Goal: Complete application form

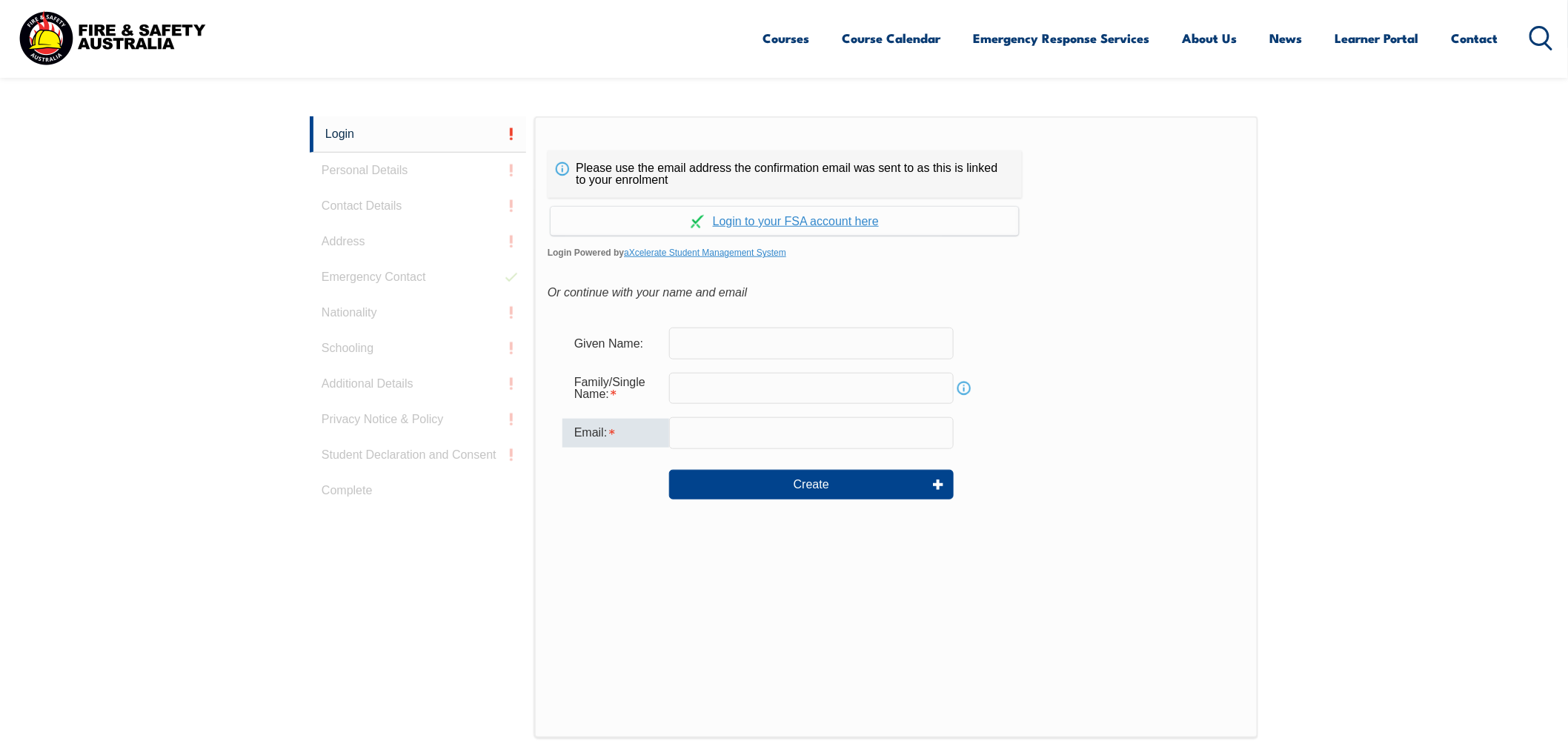
scroll to position [364, 0]
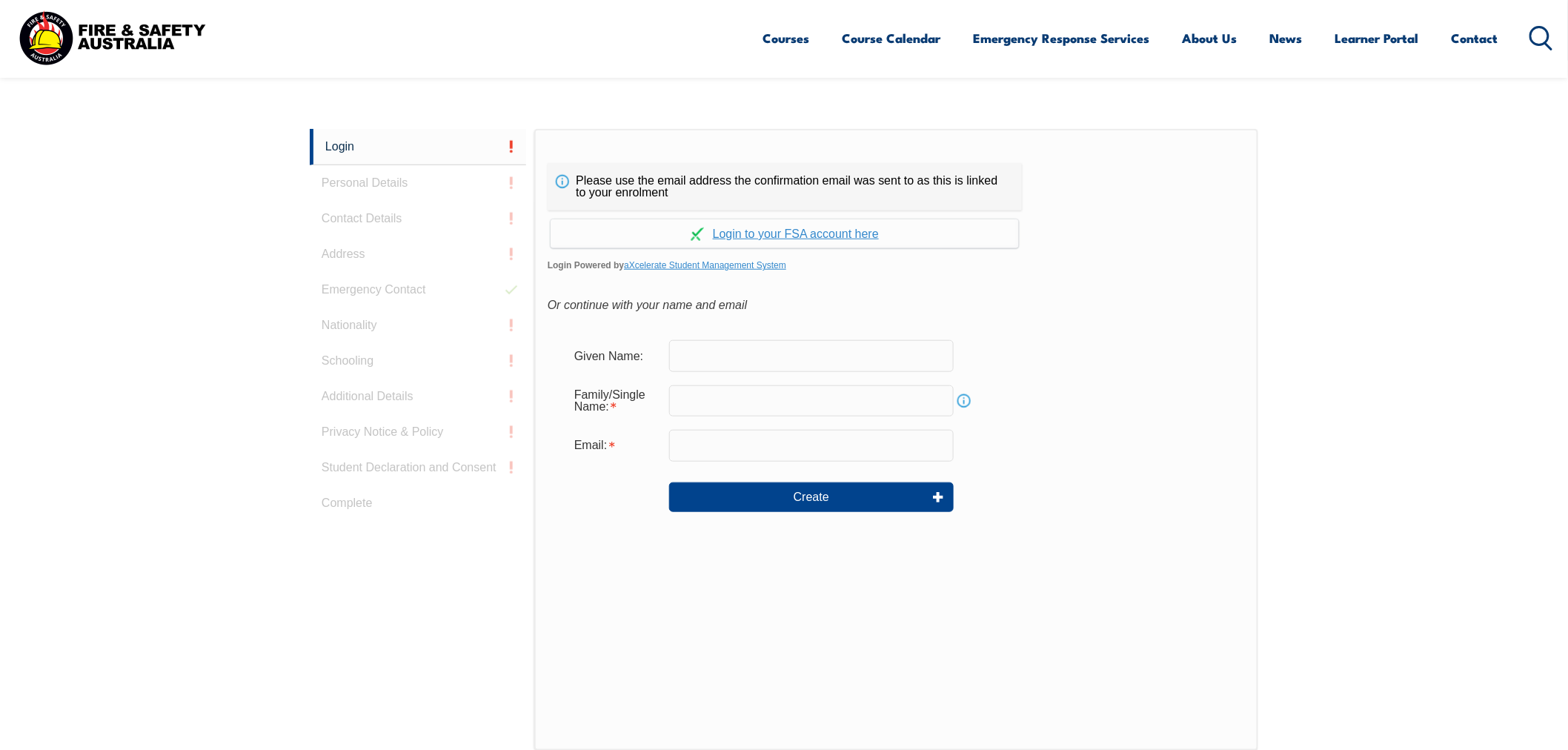
drag, startPoint x: 363, startPoint y: 490, endPoint x: 359, endPoint y: 476, distance: 14.6
click at [361, 490] on div "Login Personal Details Contact Details Address Emergency Contact Nationality Sc…" at bounding box center [422, 499] width 224 height 741
click at [360, 469] on div "Login Personal Details Contact Details Address Emergency Contact Nationality Sc…" at bounding box center [422, 499] width 224 height 741
click at [744, 488] on button "Create" at bounding box center [812, 497] width 285 height 30
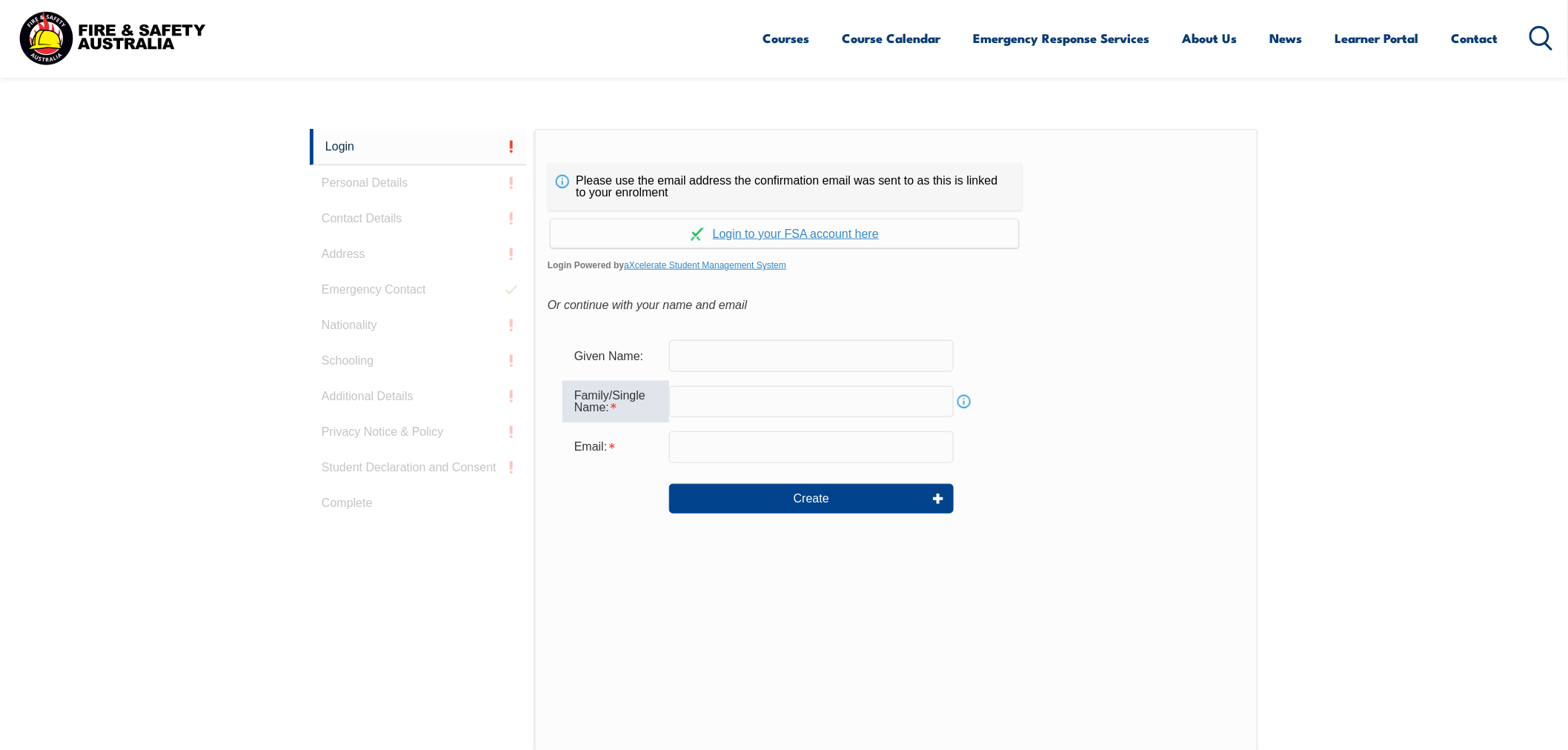
click at [387, 203] on div "Login Personal Details Contact Details Address Emergency Contact Nationality Sc…" at bounding box center [422, 499] width 224 height 742
click at [367, 179] on div "Login Personal Details Contact Details Address Emergency Contact Nationality Sc…" at bounding box center [422, 499] width 224 height 741
click at [370, 307] on div "Login Personal Details Contact Details Address Emergency Contact Nationality Sc…" at bounding box center [422, 499] width 224 height 741
drag, startPoint x: 359, startPoint y: 352, endPoint x: 359, endPoint y: 369, distance: 17.0
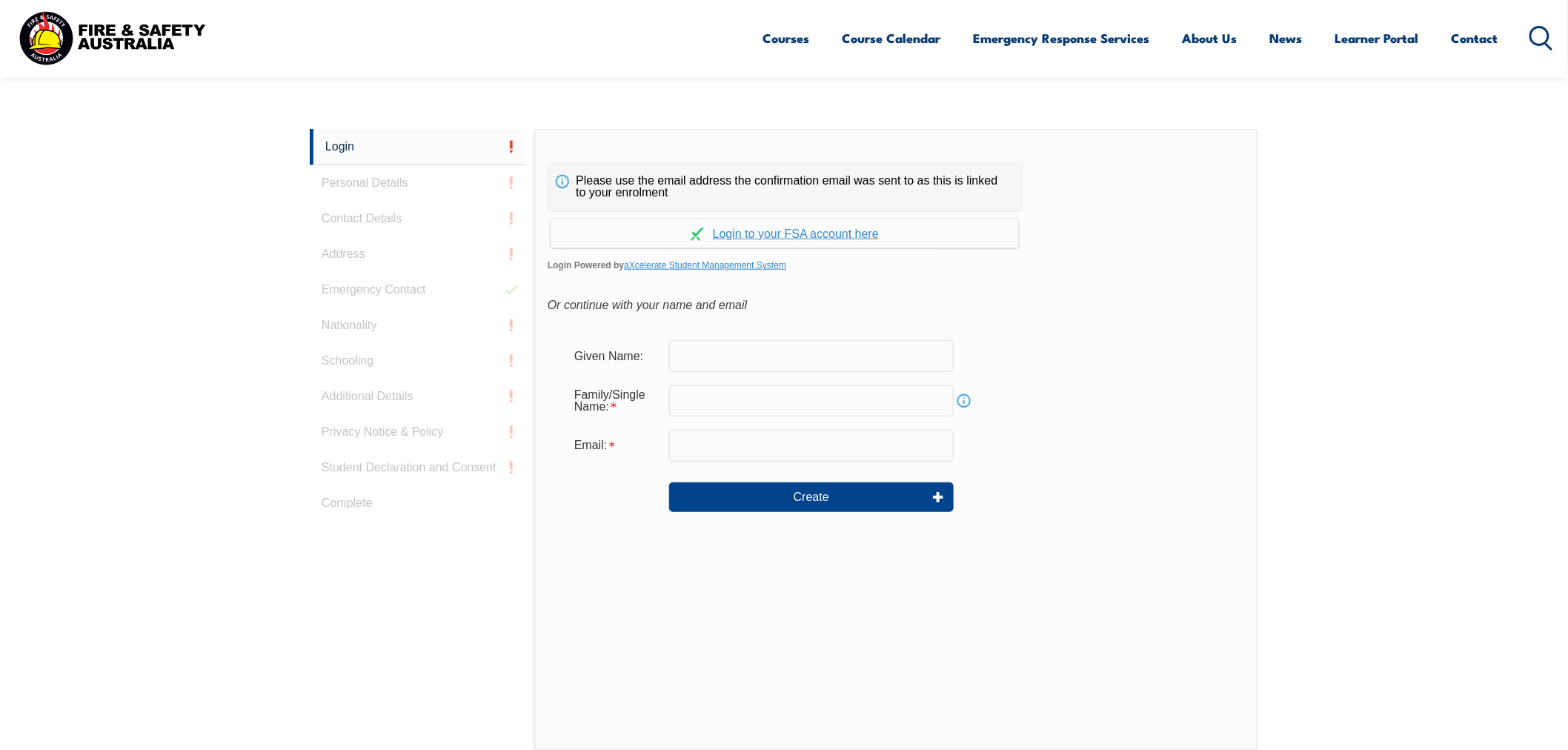
click at [359, 369] on div "Login Personal Details Contact Details Address Emergency Contact Nationality Sc…" at bounding box center [422, 499] width 224 height 741
drag, startPoint x: 359, startPoint y: 369, endPoint x: 366, endPoint y: 388, distance: 20.2
click at [361, 380] on div "Login Personal Details Contact Details Address Emergency Contact Nationality Sc…" at bounding box center [422, 499] width 224 height 741
click at [797, 232] on link "Continue with aXcelerate" at bounding box center [785, 233] width 469 height 29
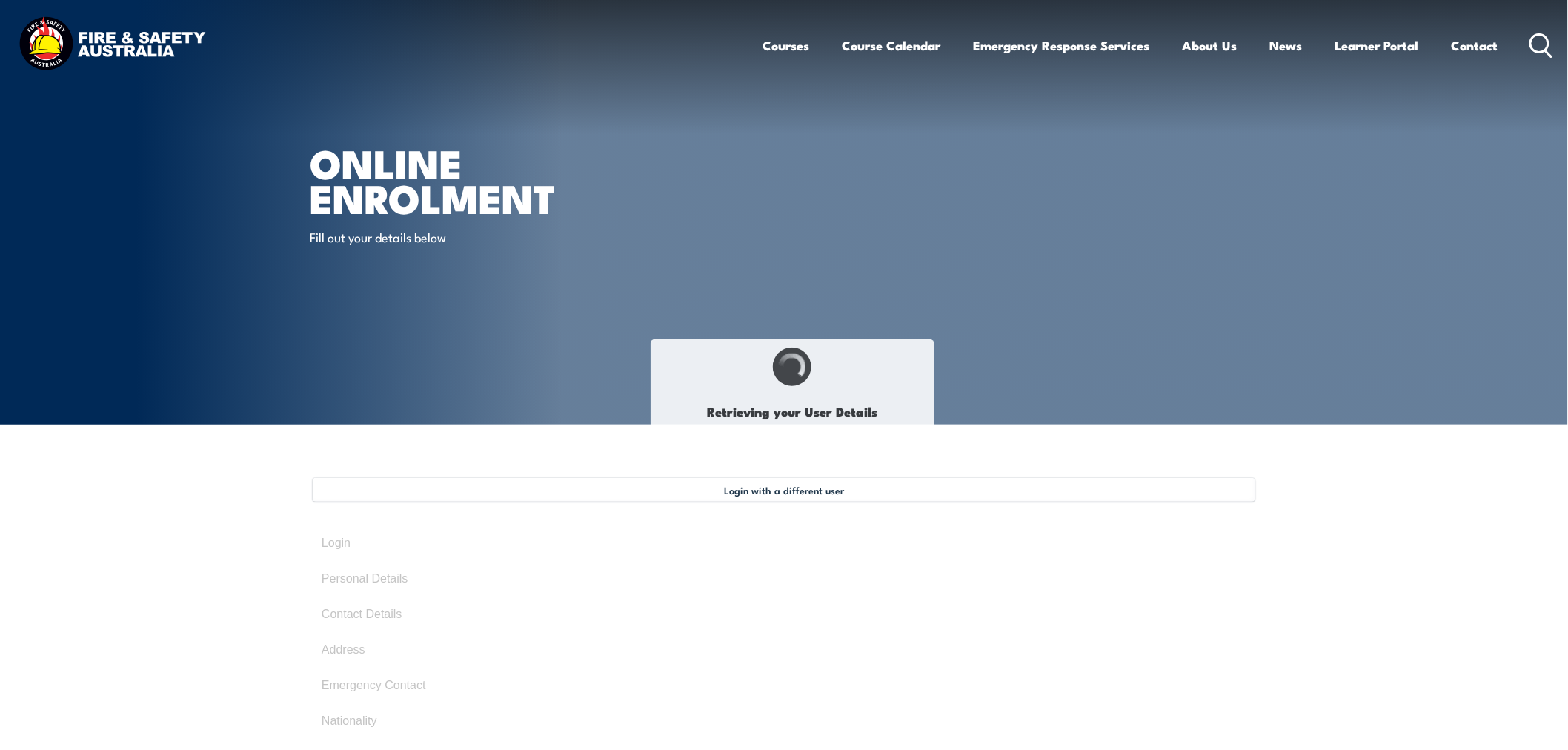
select select "Mrs"
type input "Jasmine"
type input "Keys"
type input "October 31, 1982"
type input "QVD9DNG6Q6"
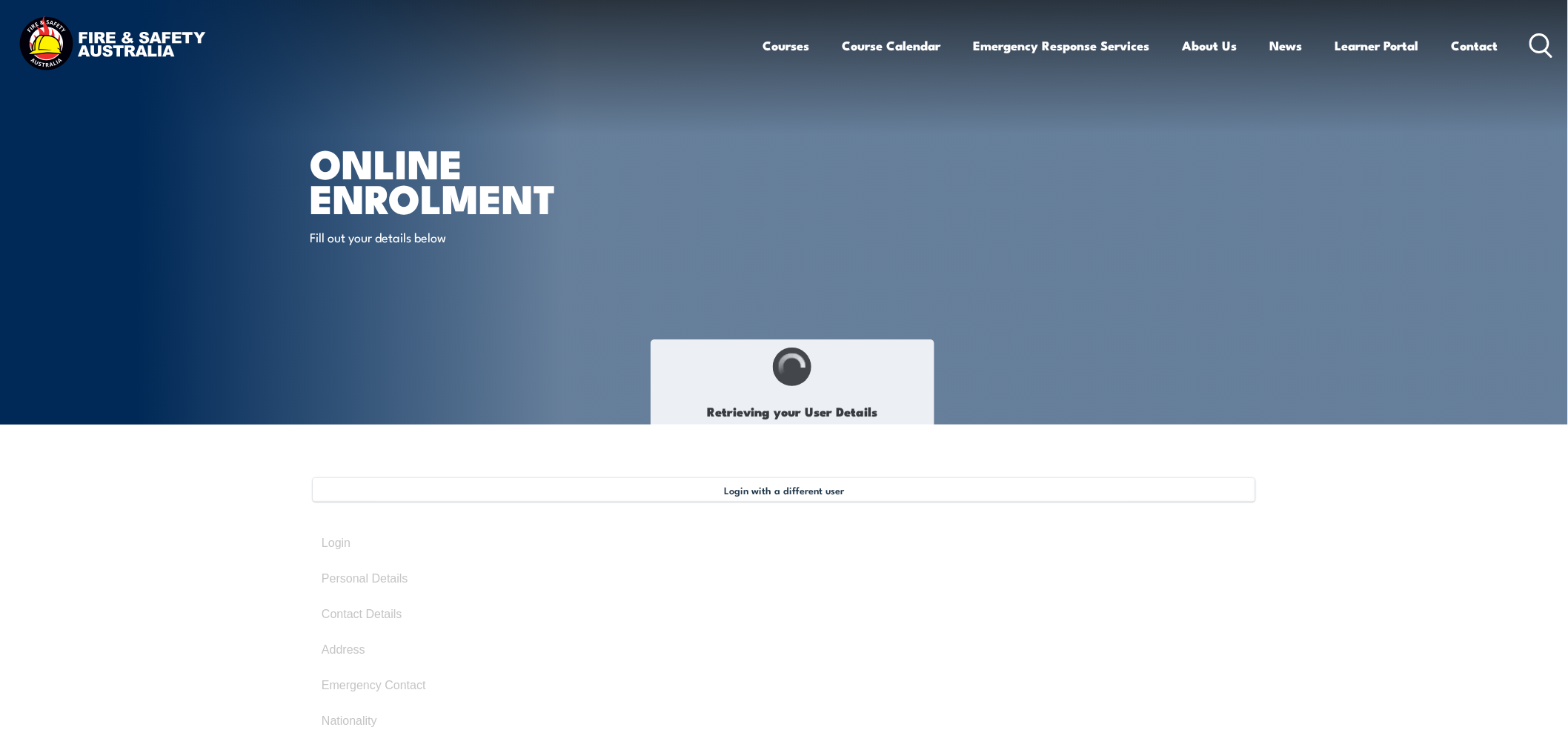
select select "F"
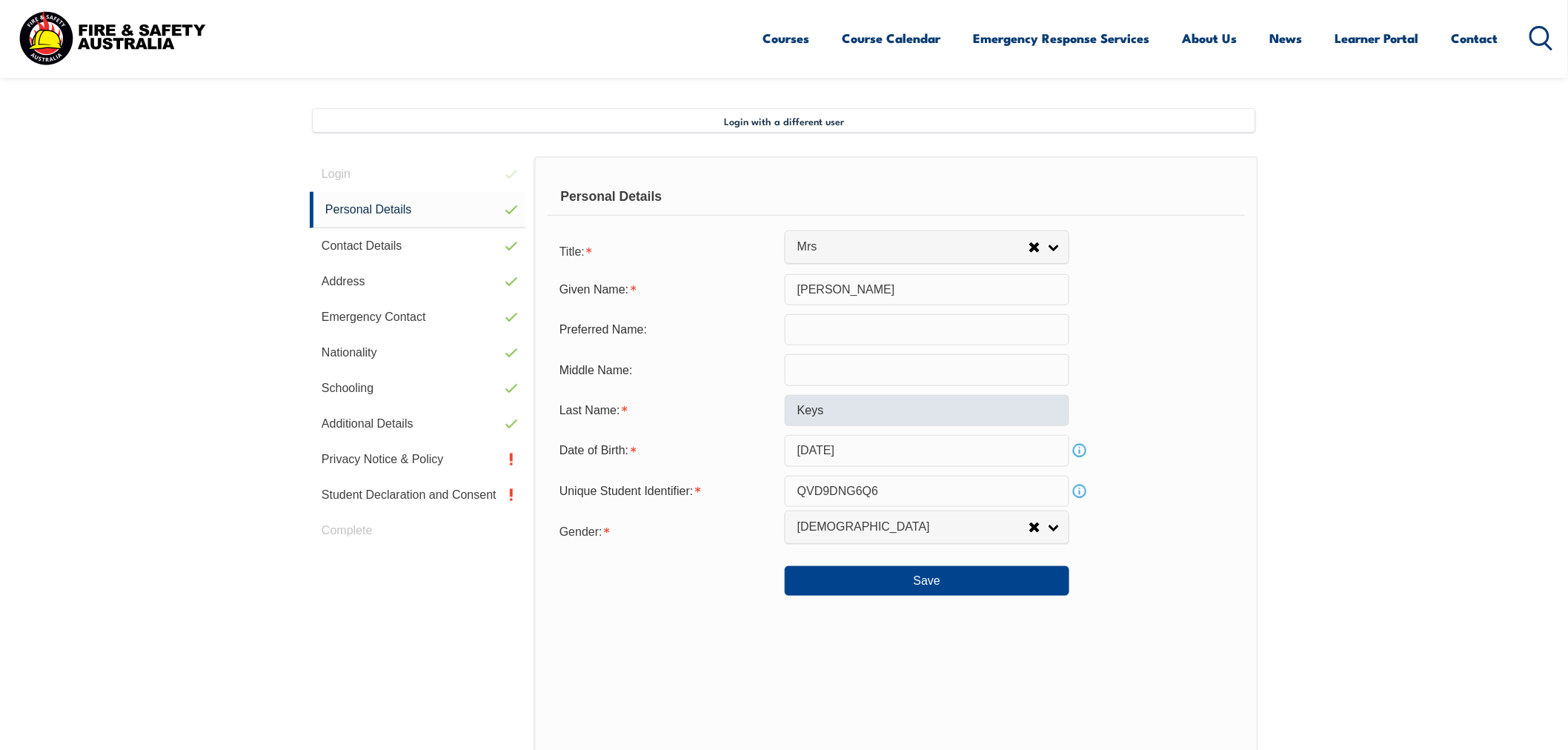
scroll to position [403, 0]
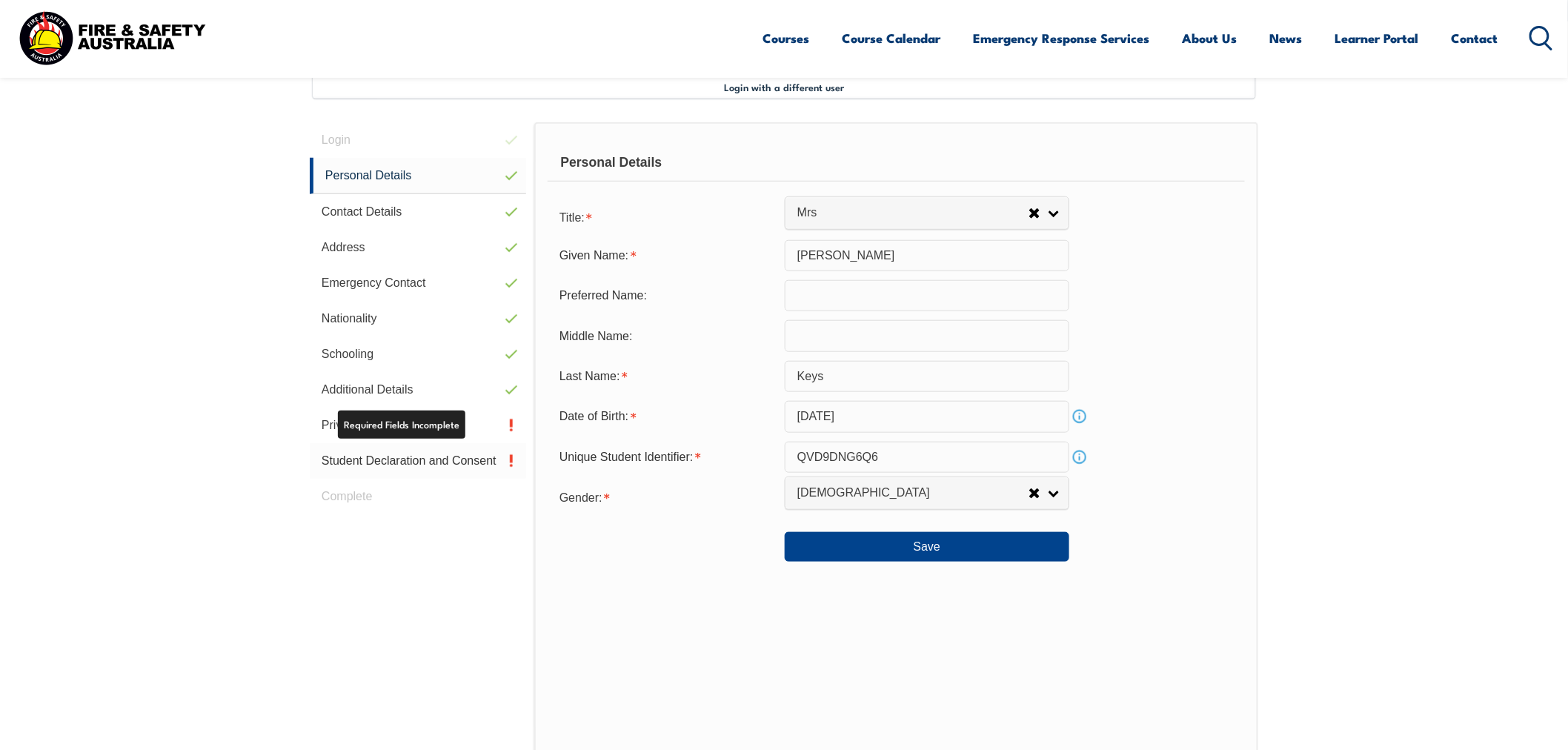
click at [400, 457] on link "Student Declaration and Consent" at bounding box center [418, 461] width 216 height 35
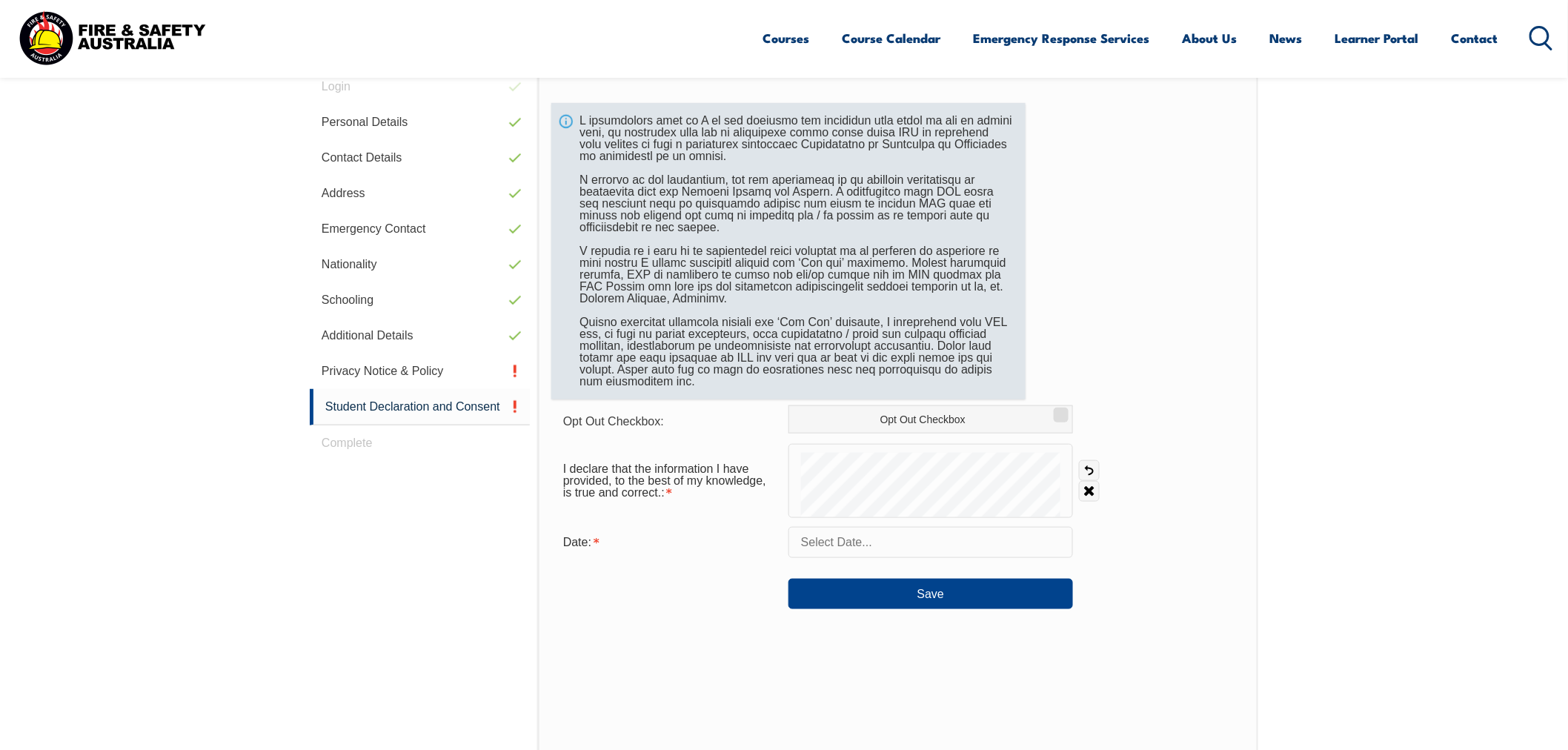
scroll to position [486, 0]
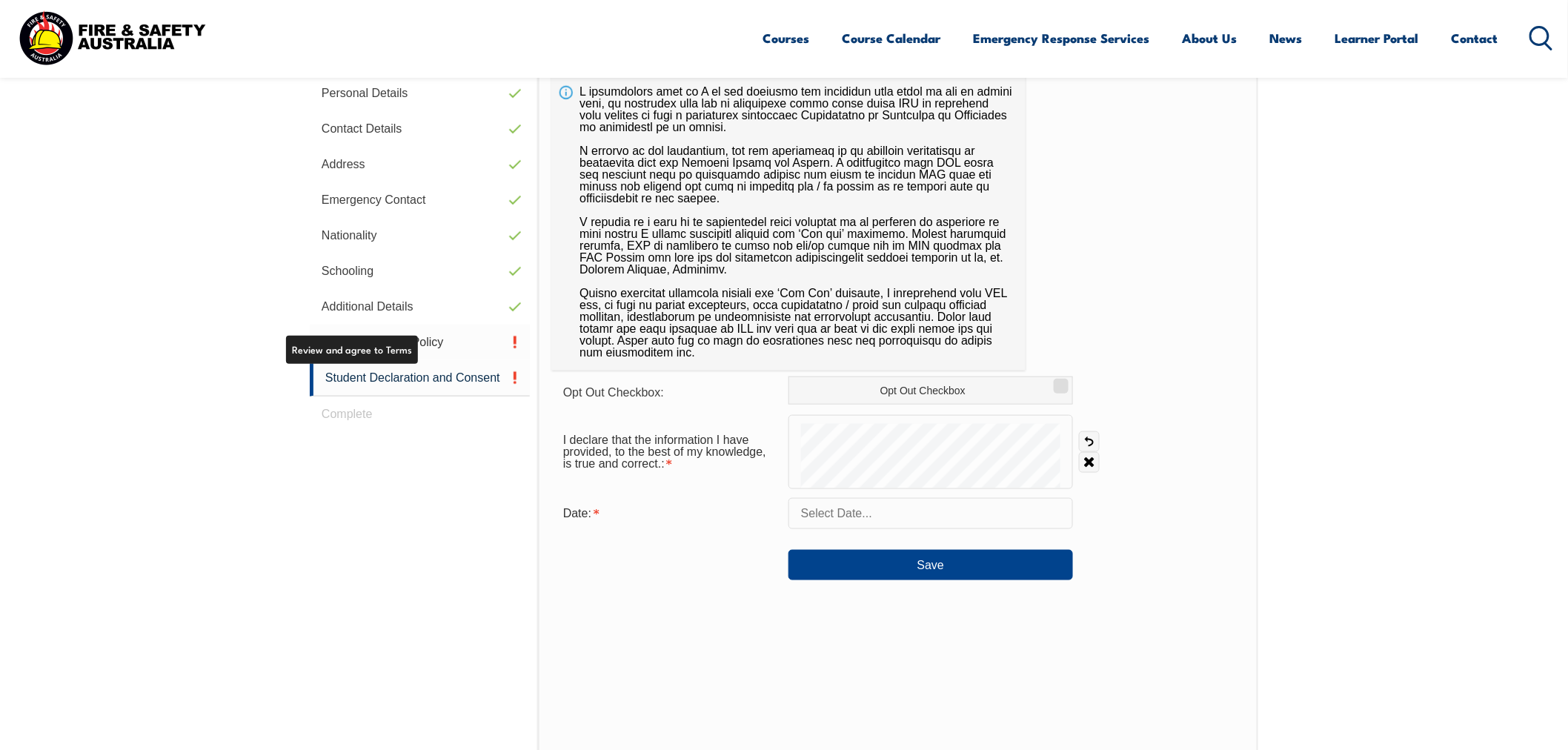
click at [435, 327] on link "Privacy Notice & Policy" at bounding box center [420, 342] width 220 height 35
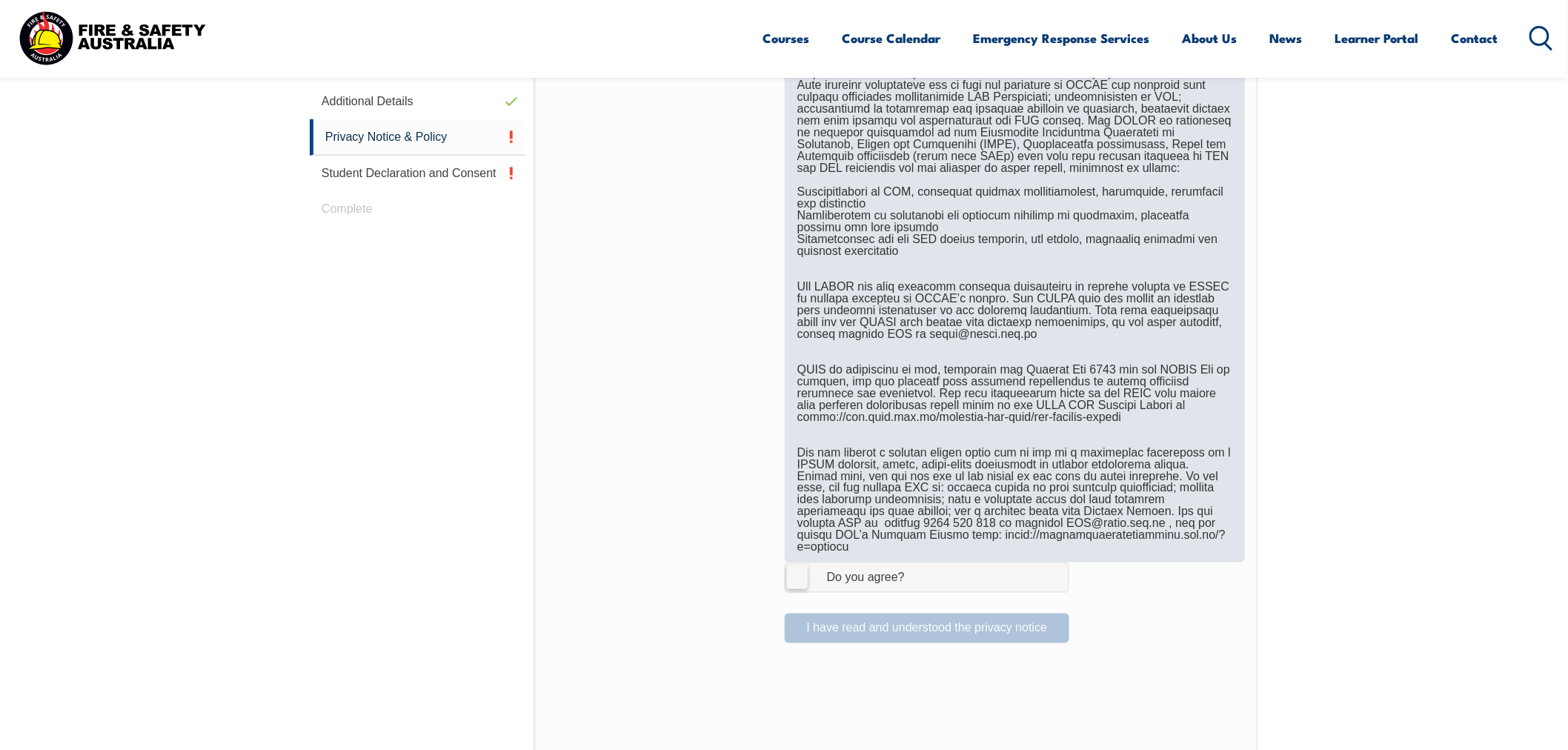
scroll to position [733, 0]
